Goal: Transaction & Acquisition: Purchase product/service

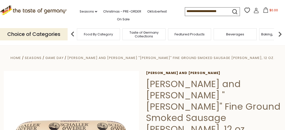
click at [93, 33] on span "Food By Category" at bounding box center [98, 34] width 29 height 4
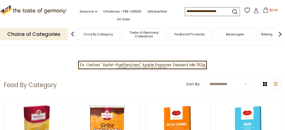
click at [73, 33] on img at bounding box center [73, 34] width 10 height 10
click at [73, 31] on img at bounding box center [73, 34] width 10 height 10
click at [149, 35] on span "Taste of Germany Collections" at bounding box center [144, 35] width 40 height 8
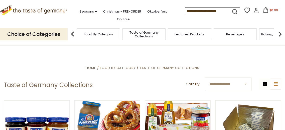
click at [72, 32] on img at bounding box center [73, 34] width 10 height 10
click at [117, 18] on link "On Sale" at bounding box center [123, 20] width 13 height 6
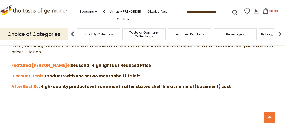
scroll to position [143, 0]
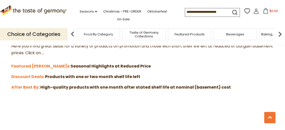
click at [39, 86] on strong ": High-quality products with one month after stated shelf life at nominal (base…" at bounding box center [135, 87] width 192 height 6
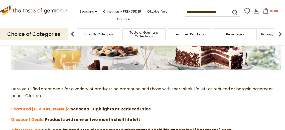
scroll to position [101, 0]
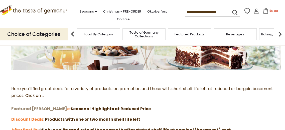
click at [19, 108] on strong "Featured Sal" at bounding box center [39, 109] width 56 height 6
click at [33, 119] on strong "Discount Deals" at bounding box center [27, 119] width 32 height 6
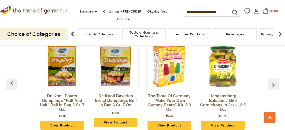
scroll to position [380, 0]
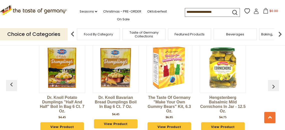
click at [271, 87] on img "button" at bounding box center [274, 86] width 8 height 8
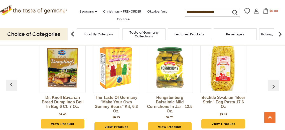
scroll to position [0, 54]
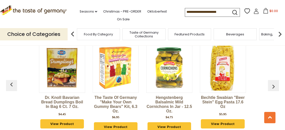
click at [271, 88] on img "button" at bounding box center [274, 86] width 8 height 8
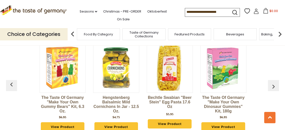
scroll to position [0, 107]
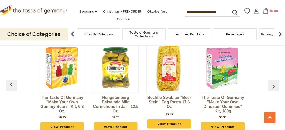
click at [272, 85] on img "button" at bounding box center [274, 86] width 8 height 8
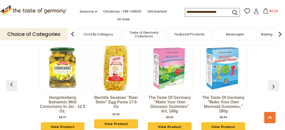
scroll to position [0, 161]
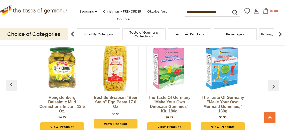
click at [271, 88] on img "button" at bounding box center [274, 86] width 8 height 8
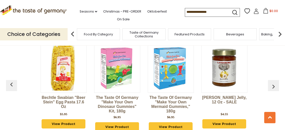
scroll to position [0, 215]
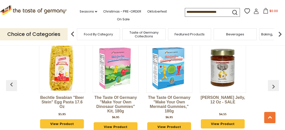
click at [272, 84] on img "button" at bounding box center [274, 86] width 8 height 8
click at [274, 85] on img "button" at bounding box center [274, 86] width 8 height 8
click at [273, 85] on img "button" at bounding box center [274, 86] width 8 height 8
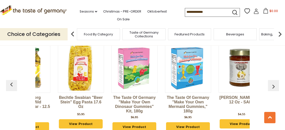
scroll to position [0, 191]
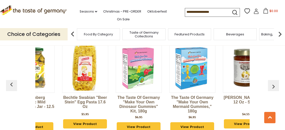
click at [273, 85] on img "button" at bounding box center [274, 86] width 8 height 8
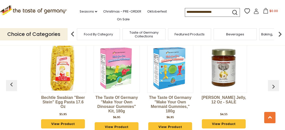
scroll to position [0, 215]
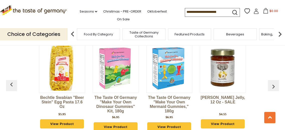
click at [273, 85] on img "button" at bounding box center [274, 86] width 8 height 8
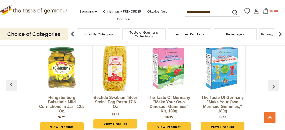
scroll to position [0, 159]
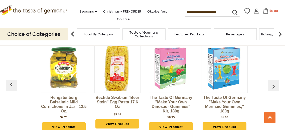
click at [91, 32] on span "Food By Category" at bounding box center [98, 34] width 29 height 4
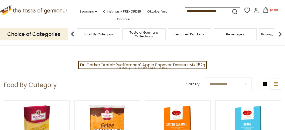
click at [280, 33] on img at bounding box center [280, 34] width 10 height 10
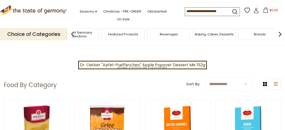
click at [280, 34] on img at bounding box center [280, 34] width 10 height 10
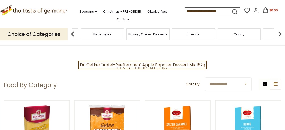
click at [280, 36] on img at bounding box center [280, 34] width 10 height 10
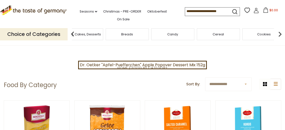
click at [280, 33] on img at bounding box center [280, 34] width 10 height 10
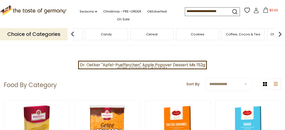
click at [280, 34] on img at bounding box center [280, 34] width 10 height 10
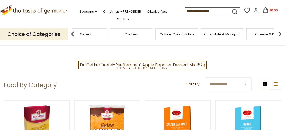
click at [263, 32] on span "Cheese & Dairy" at bounding box center [267, 34] width 25 height 4
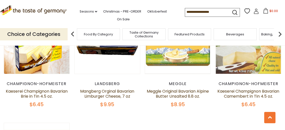
scroll to position [518, 0]
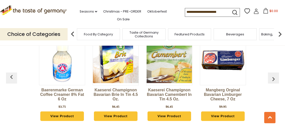
scroll to position [767, 0]
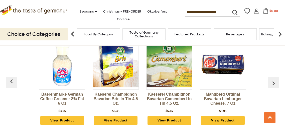
click at [274, 84] on img "button" at bounding box center [274, 83] width 8 height 8
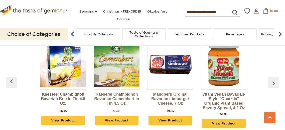
scroll to position [0, 54]
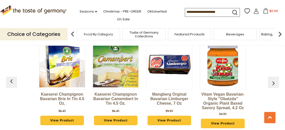
click at [274, 84] on img "button" at bounding box center [274, 83] width 8 height 8
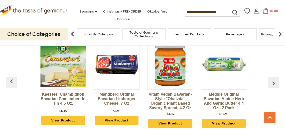
scroll to position [0, 107]
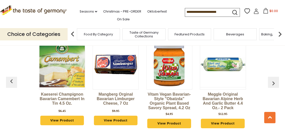
click at [274, 82] on img "button" at bounding box center [274, 83] width 8 height 8
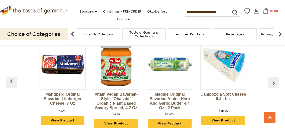
scroll to position [0, 161]
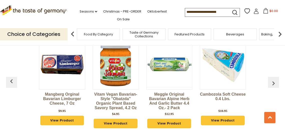
click at [272, 83] on img "button" at bounding box center [274, 83] width 8 height 8
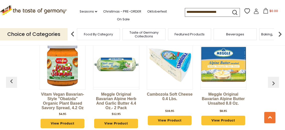
scroll to position [0, 215]
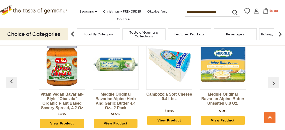
click at [273, 86] on img "button" at bounding box center [274, 83] width 8 height 8
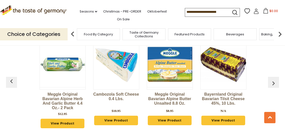
scroll to position [0, 268]
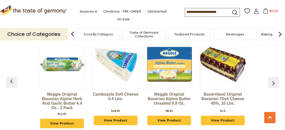
click at [273, 89] on div "Baerenmarke German Coffee Creamer 8% Fat 6 oz $3.75 View Product Kaeserei Champ…" at bounding box center [143, 85] width 268 height 104
click at [274, 83] on img "button" at bounding box center [274, 83] width 8 height 8
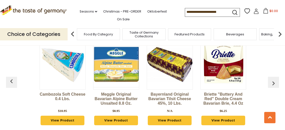
scroll to position [0, 322]
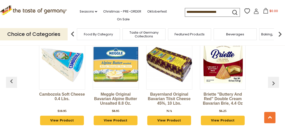
click at [274, 86] on img "button" at bounding box center [274, 83] width 8 height 8
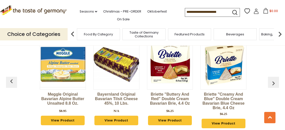
scroll to position [0, 375]
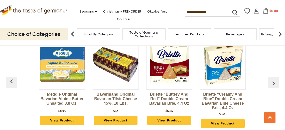
click at [274, 88] on div "Baerenmarke German Coffee Creamer 8% Fat 6 oz $3.75 View Product Kaeserei Champ…" at bounding box center [143, 85] width 268 height 104
click at [274, 82] on img "button" at bounding box center [274, 83] width 8 height 8
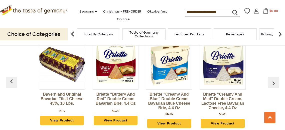
click at [274, 82] on img "button" at bounding box center [274, 83] width 8 height 8
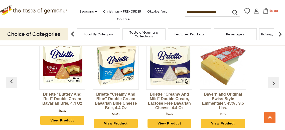
scroll to position [0, 483]
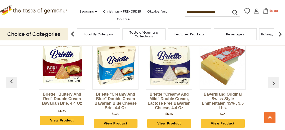
click at [274, 86] on img "button" at bounding box center [274, 83] width 8 height 8
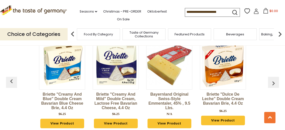
scroll to position [0, 537]
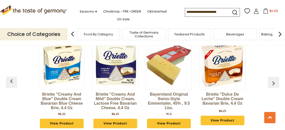
click at [274, 87] on img "button" at bounding box center [274, 83] width 8 height 8
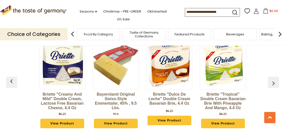
scroll to position [0, 590]
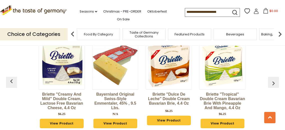
click at [274, 81] on img "button" at bounding box center [274, 83] width 8 height 8
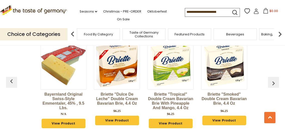
scroll to position [0, 643]
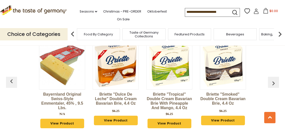
click at [273, 82] on img "button" at bounding box center [274, 83] width 8 height 8
click at [275, 82] on img "button" at bounding box center [274, 83] width 8 height 8
click at [273, 82] on img "button" at bounding box center [274, 83] width 8 height 8
click at [185, 12] on input at bounding box center [206, 11] width 42 height 7
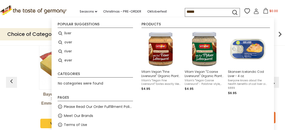
click at [185, 11] on input "*****" at bounding box center [206, 11] width 42 height 7
type input "*****"
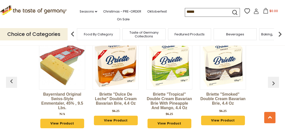
click at [281, 33] on img at bounding box center [280, 34] width 10 height 10
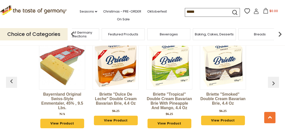
click at [281, 33] on img at bounding box center [280, 34] width 10 height 10
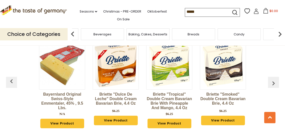
click at [244, 33] on span "Candy" at bounding box center [239, 34] width 11 height 4
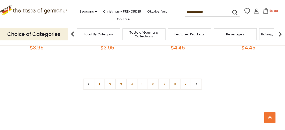
scroll to position [1202, 0]
click at [198, 78] on link at bounding box center [196, 83] width 11 height 11
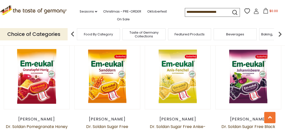
scroll to position [249, 0]
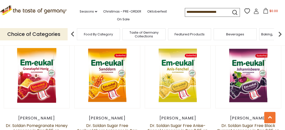
click at [185, 12] on input at bounding box center [206, 11] width 42 height 7
type input "*"
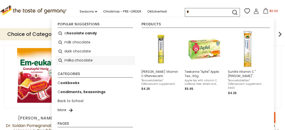
click at [81, 60] on li "milka chocolate" at bounding box center [95, 60] width 79 height 9
type input "**********"
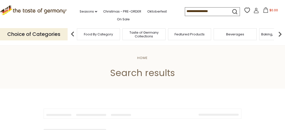
type input "**********"
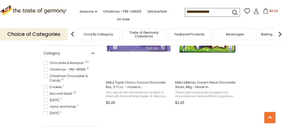
scroll to position [138, 0]
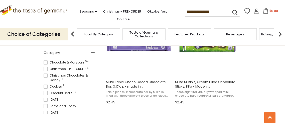
click at [53, 84] on span "Cookies 1" at bounding box center [54, 86] width 20 height 5
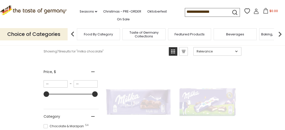
scroll to position [0, 0]
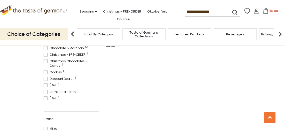
scroll to position [187, 0]
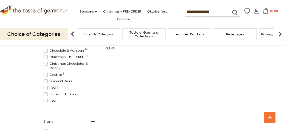
click at [241, 109] on div "Products 1 Showing 1 results for " milka chocolate " Relevance Relevance Title:…" at bounding box center [143, 69] width 198 height 297
click at [52, 72] on span "Cookies 1" at bounding box center [54, 74] width 20 height 5
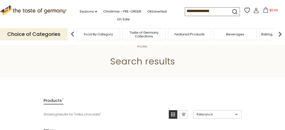
scroll to position [0, 0]
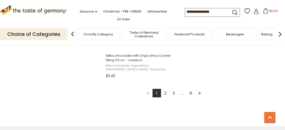
scroll to position [932, 0]
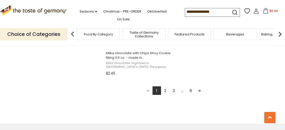
click at [166, 91] on link "2" at bounding box center [165, 90] width 9 height 9
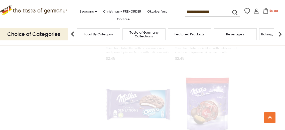
scroll to position [0, 0]
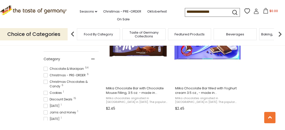
scroll to position [133, 0]
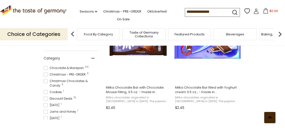
click at [266, 115] on button at bounding box center [269, 117] width 11 height 11
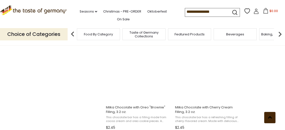
scroll to position [441, 0]
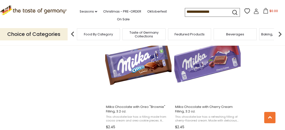
click at [247, 117] on section "Products 79 Showing 79 results for " milka chocolate " Relevance Relevance Titl…" at bounding box center [142, 131] width 285 height 968
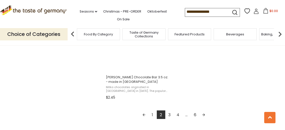
scroll to position [910, 0]
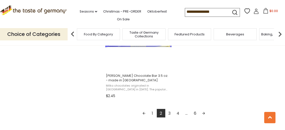
click at [203, 113] on link "Next page" at bounding box center [204, 113] width 9 height 9
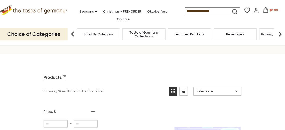
scroll to position [0, 0]
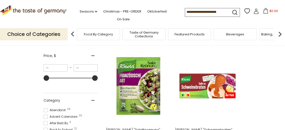
scroll to position [92, 0]
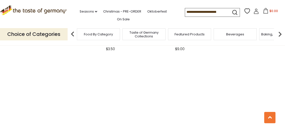
scroll to position [635, 0]
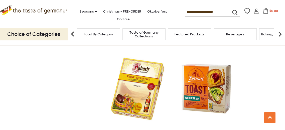
click at [185, 12] on input at bounding box center [206, 11] width 42 height 7
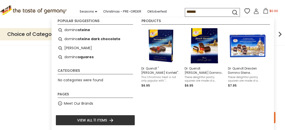
scroll to position [0, 0]
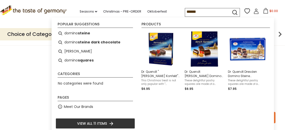
type input "******"
click at [263, 90] on div "$7.95" at bounding box center [247, 88] width 39 height 5
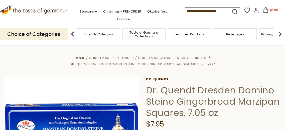
click at [185, 11] on input at bounding box center [206, 11] width 42 height 7
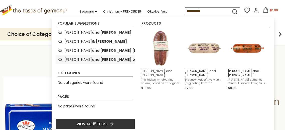
click at [113, 58] on b "and weber teawurst" at bounding box center [121, 60] width 58 height 6
type input "**********"
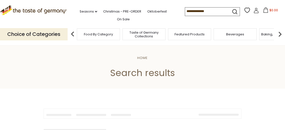
type input "**********"
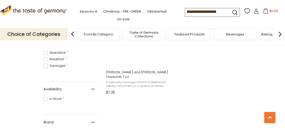
scroll to position [148, 0]
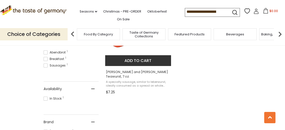
click at [136, 59] on button "Add to cart" at bounding box center [138, 60] width 66 height 11
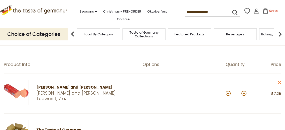
scroll to position [66, 0]
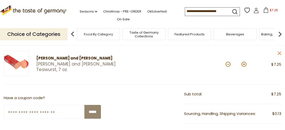
click at [245, 64] on button at bounding box center [244, 64] width 5 height 5
type input "*"
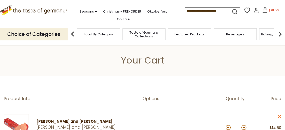
click at [232, 10] on icon "submit" at bounding box center [235, 11] width 7 height 7
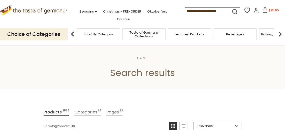
click at [185, 11] on input at bounding box center [206, 11] width 42 height 7
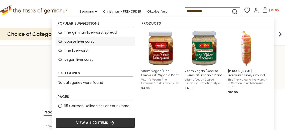
click at [88, 42] on li "coarse liverwurst" at bounding box center [95, 41] width 79 height 9
type input "**********"
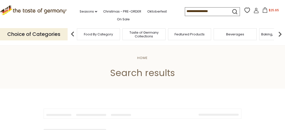
type input "**********"
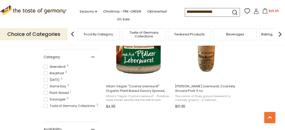
scroll to position [134, 0]
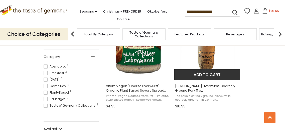
click at [240, 83] on span "[PERSON_NAME] Liverwurst, Coarsely Ground Pork 11 oz. The cousin of finely grou…" at bounding box center [207, 95] width 66 height 30
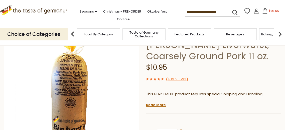
scroll to position [34, 0]
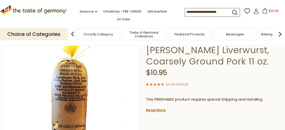
click at [178, 85] on link "4 Reviews" at bounding box center [177, 84] width 19 height 5
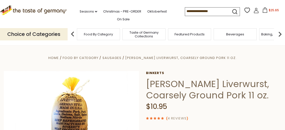
click at [182, 118] on link "4 Reviews" at bounding box center [177, 118] width 19 height 5
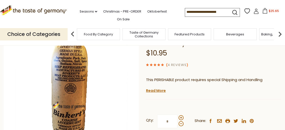
scroll to position [54, 0]
click at [158, 90] on link "Read More" at bounding box center [156, 90] width 20 height 5
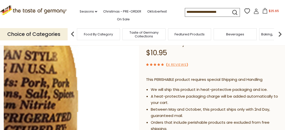
drag, startPoint x: 113, startPoint y: 61, endPoint x: 86, endPoint y: 48, distance: 30.6
click at [86, 48] on img at bounding box center [71, 84] width 135 height 135
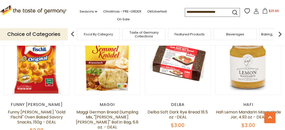
scroll to position [225, 0]
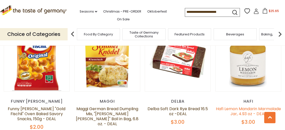
click at [248, 106] on link "Hafi Lemon Mandarin Marmalade Jar, 4.93 oz - DEAL" at bounding box center [248, 111] width 65 height 11
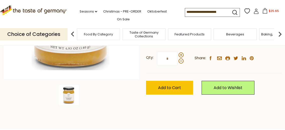
scroll to position [130, 0]
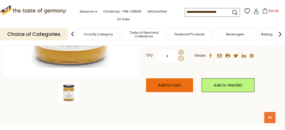
click at [175, 82] on span "Add to Cart" at bounding box center [169, 85] width 23 height 6
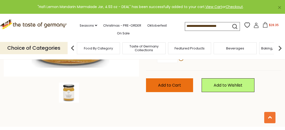
click at [175, 82] on span "Add to Cart" at bounding box center [169, 85] width 23 height 6
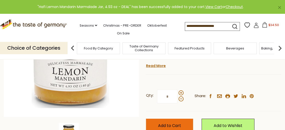
scroll to position [89, 0]
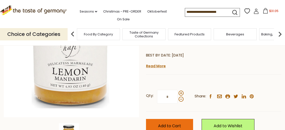
click at [177, 123] on span "Add to Cart" at bounding box center [169, 126] width 23 height 6
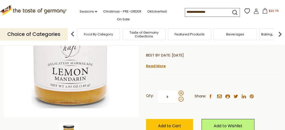
click at [262, 11] on icon at bounding box center [265, 11] width 6 height 6
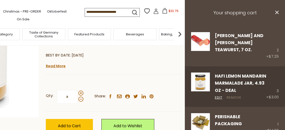
click at [234, 95] on link "Remove" at bounding box center [234, 97] width 15 height 5
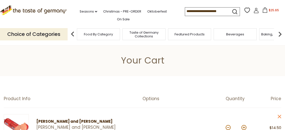
click at [262, 10] on icon at bounding box center [265, 10] width 6 height 6
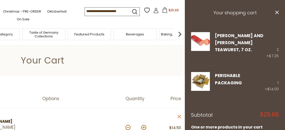
click at [255, 10] on h3 "Your shopping cart" at bounding box center [235, 13] width 100 height 26
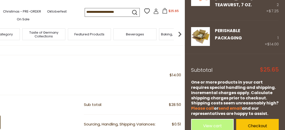
scroll to position [92, 0]
